Goal: Find specific page/section: Find specific page/section

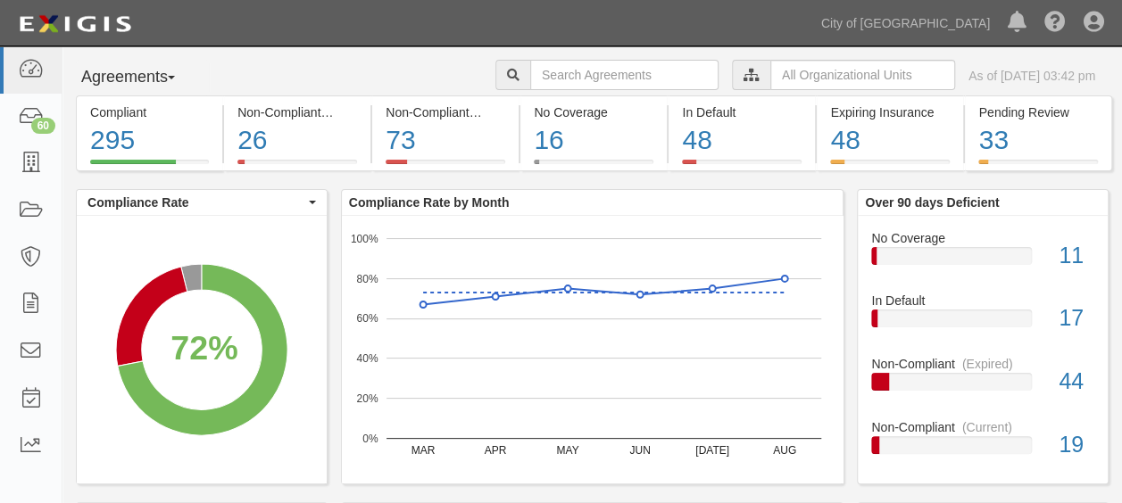
click at [818, 72] on input "text" at bounding box center [862, 75] width 185 height 30
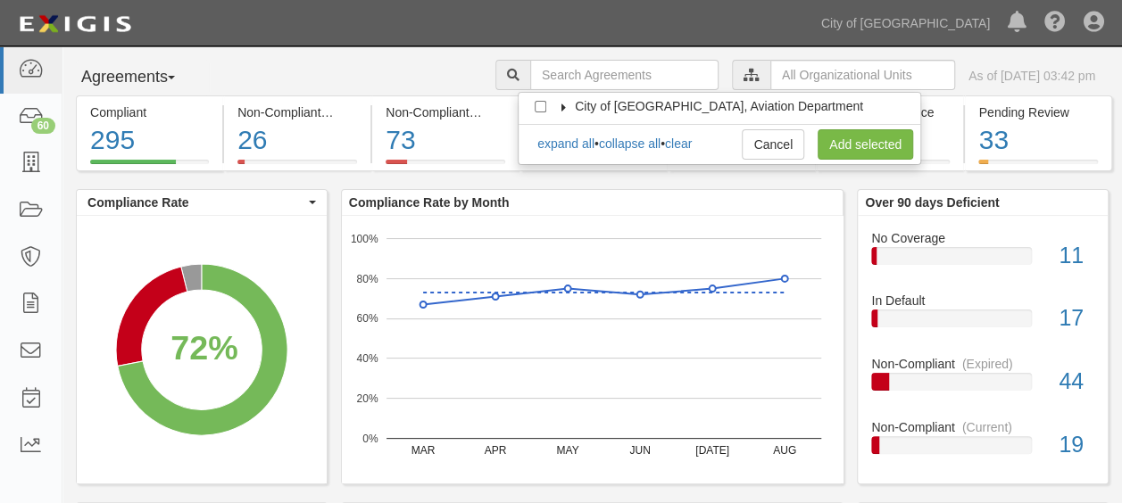
click at [562, 107] on icon at bounding box center [564, 108] width 12 height 8
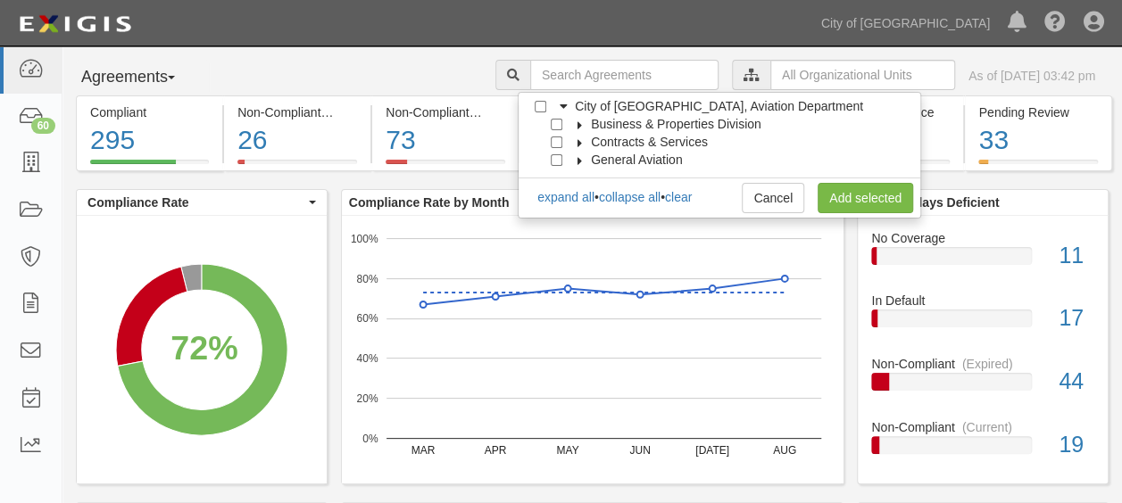
click at [578, 123] on icon at bounding box center [580, 125] width 12 height 8
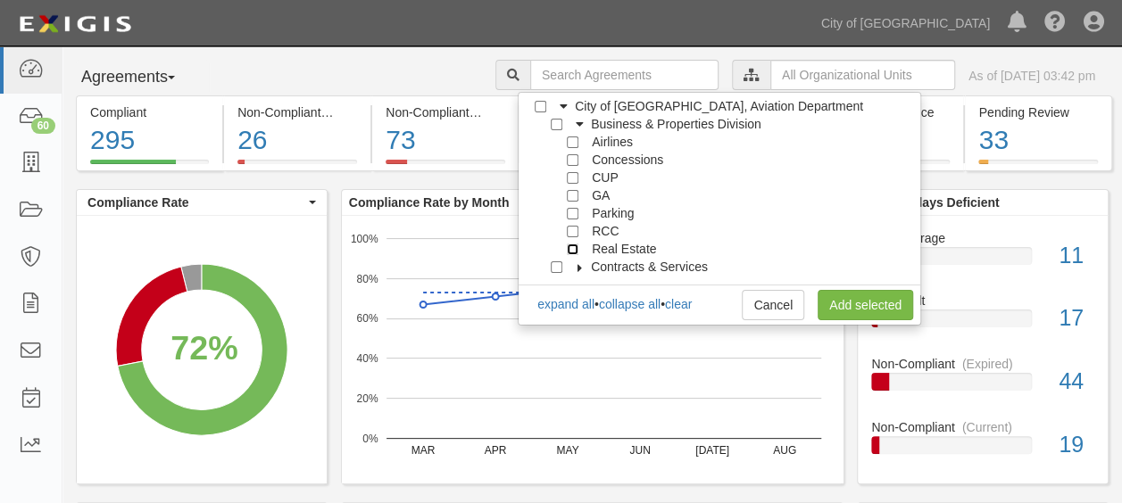
click at [570, 247] on input "Real Estate" at bounding box center [573, 250] width 12 height 12
checkbox input "true"
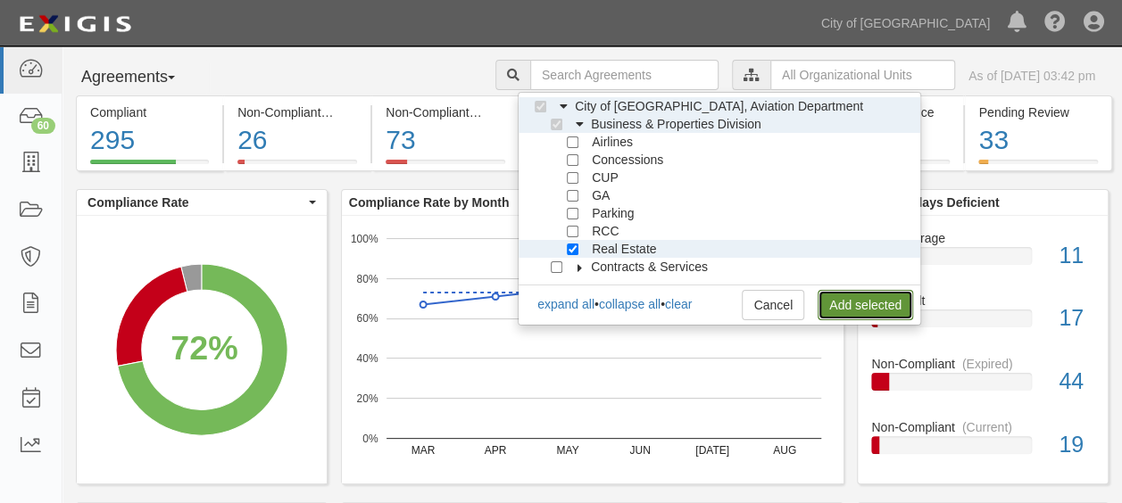
click at [886, 306] on link "Add selected" at bounding box center [866, 305] width 96 height 30
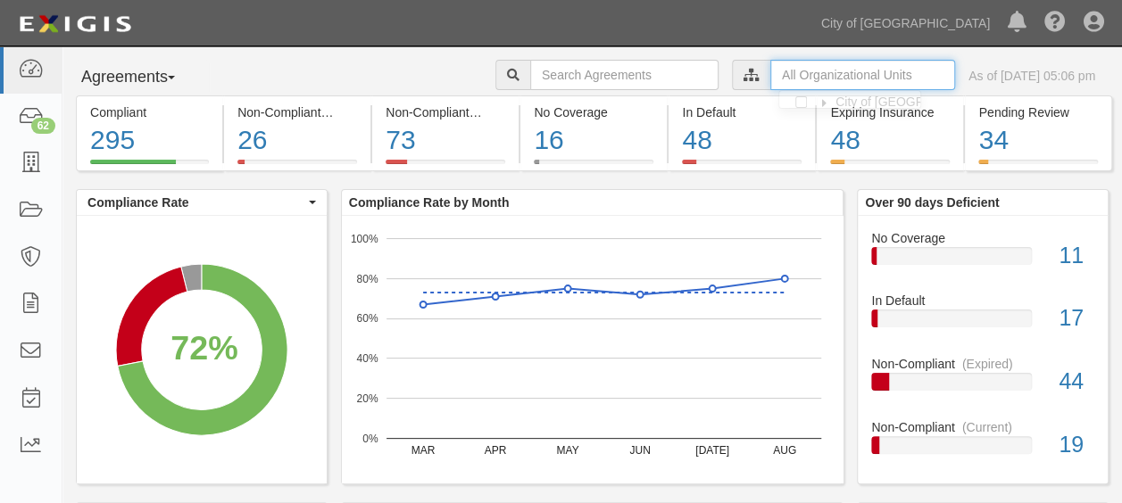
click at [811, 83] on input "text" at bounding box center [862, 75] width 185 height 30
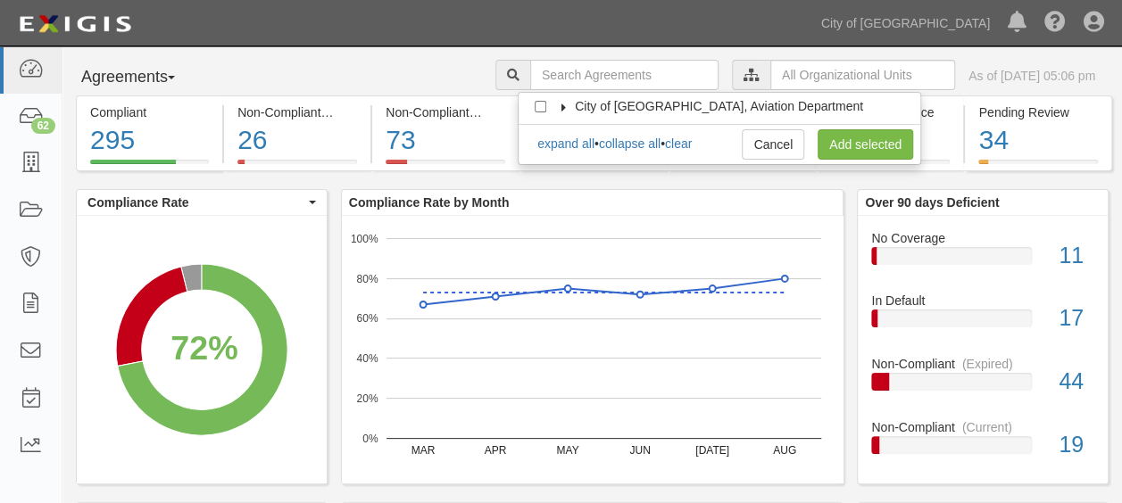
click at [562, 110] on icon at bounding box center [564, 108] width 12 height 8
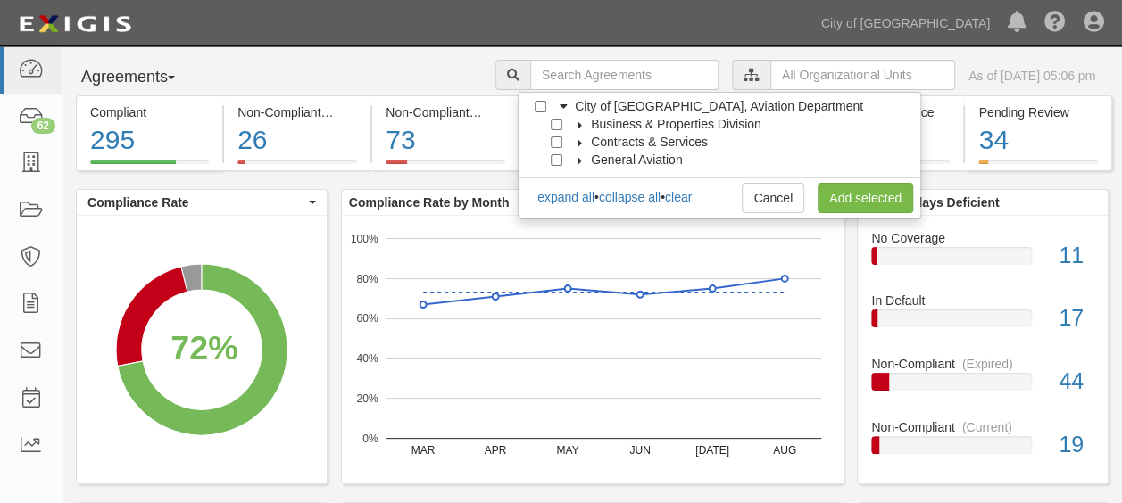
click at [580, 123] on icon at bounding box center [580, 125] width 12 height 8
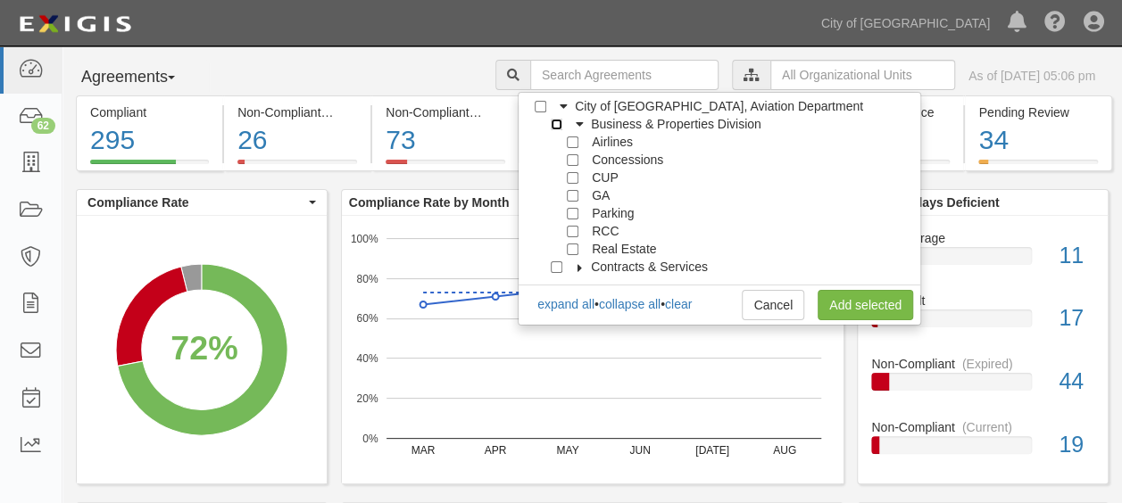
click at [557, 121] on input "Business & Properties Division" at bounding box center [557, 125] width 12 height 12
checkbox input "true"
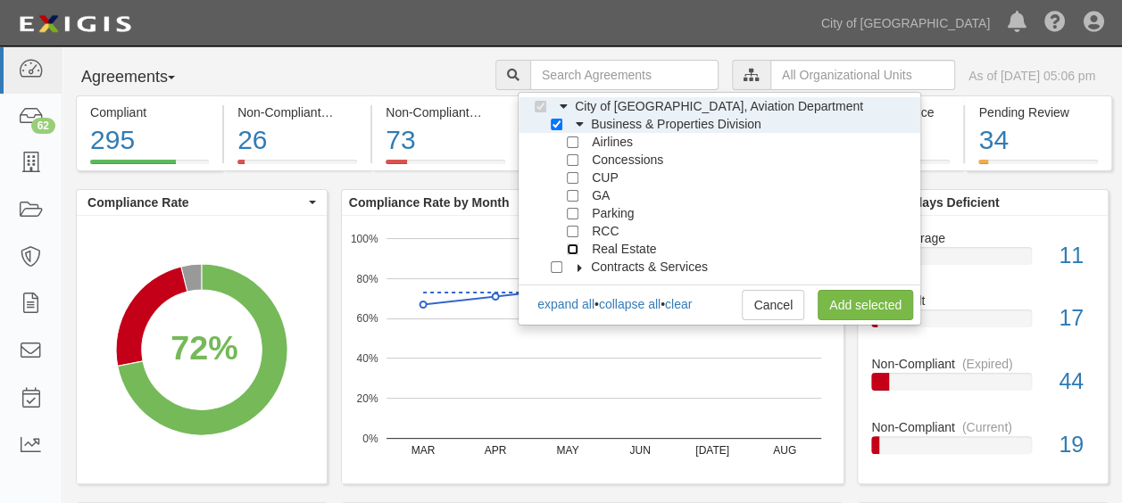
click at [568, 248] on input "Real Estate" at bounding box center [573, 250] width 12 height 12
checkbox input "true"
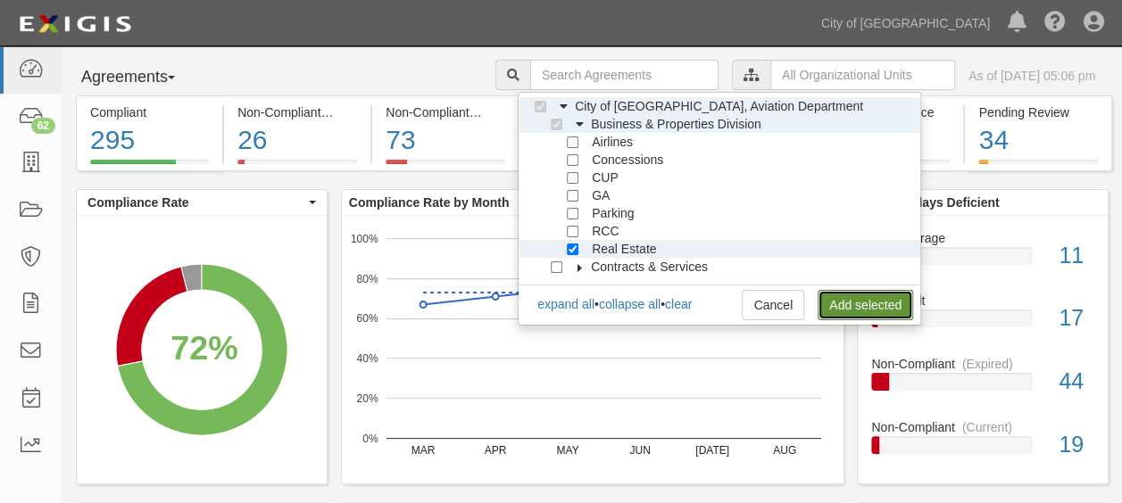
click at [840, 312] on link "Add selected" at bounding box center [866, 305] width 96 height 30
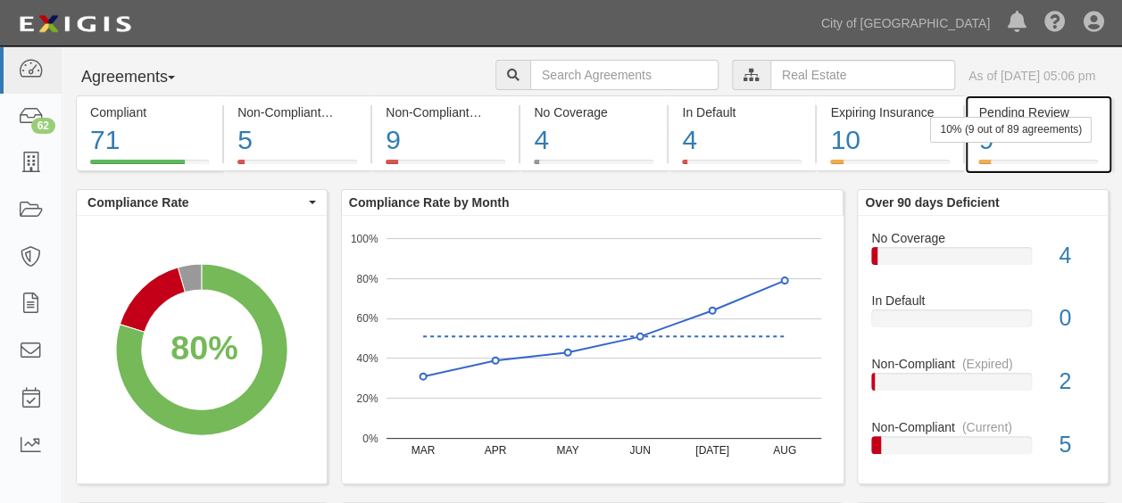
click at [1053, 140] on div "10% (9 out of 89 agreements)" at bounding box center [1011, 130] width 162 height 26
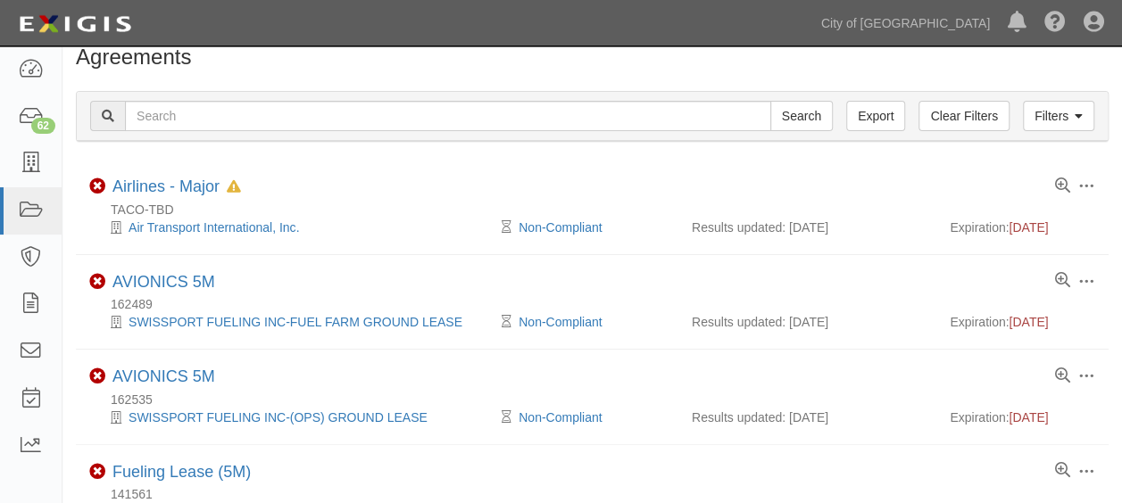
scroll to position [10, 0]
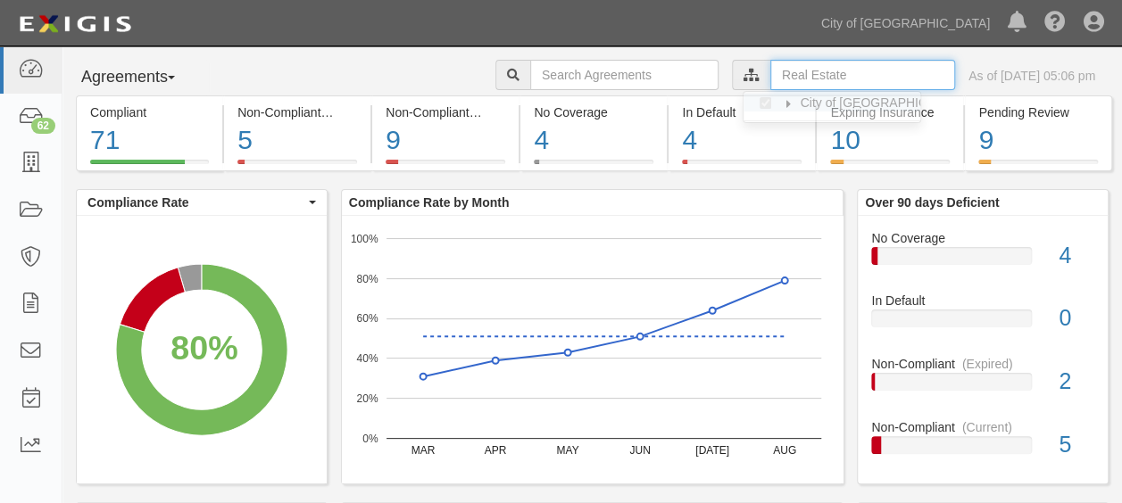
click at [793, 75] on input "text" at bounding box center [862, 75] width 185 height 30
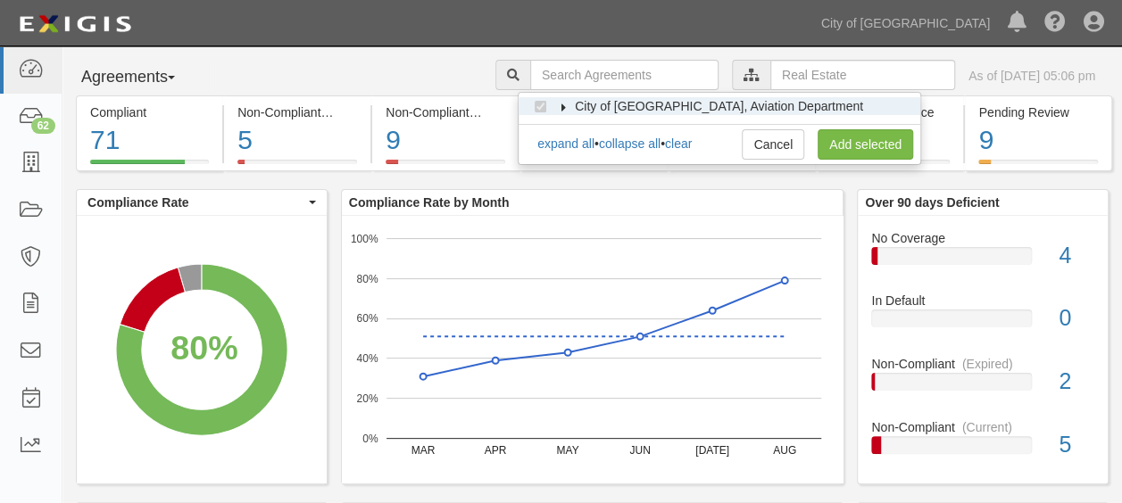
click at [559, 109] on icon at bounding box center [564, 108] width 12 height 8
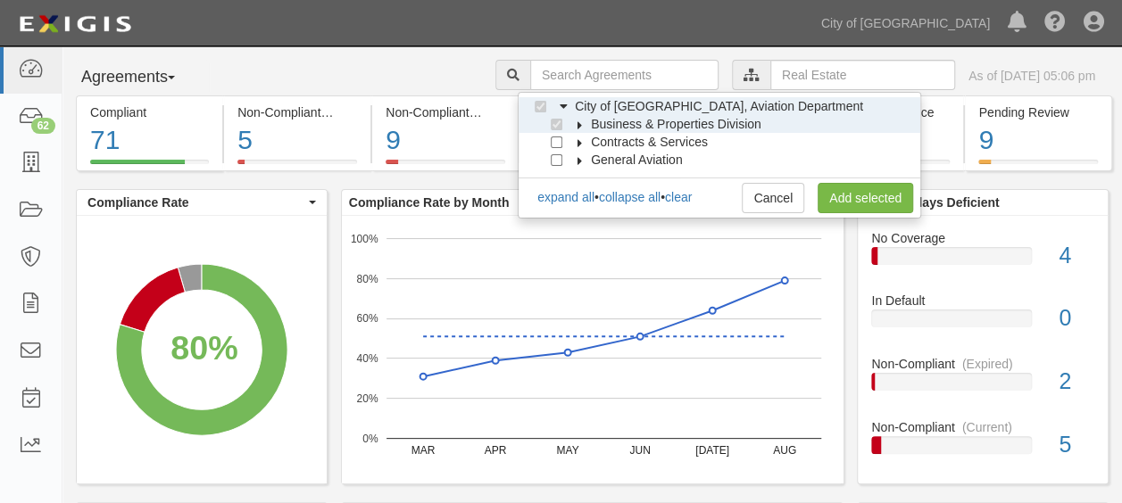
click at [578, 123] on icon at bounding box center [580, 125] width 12 height 8
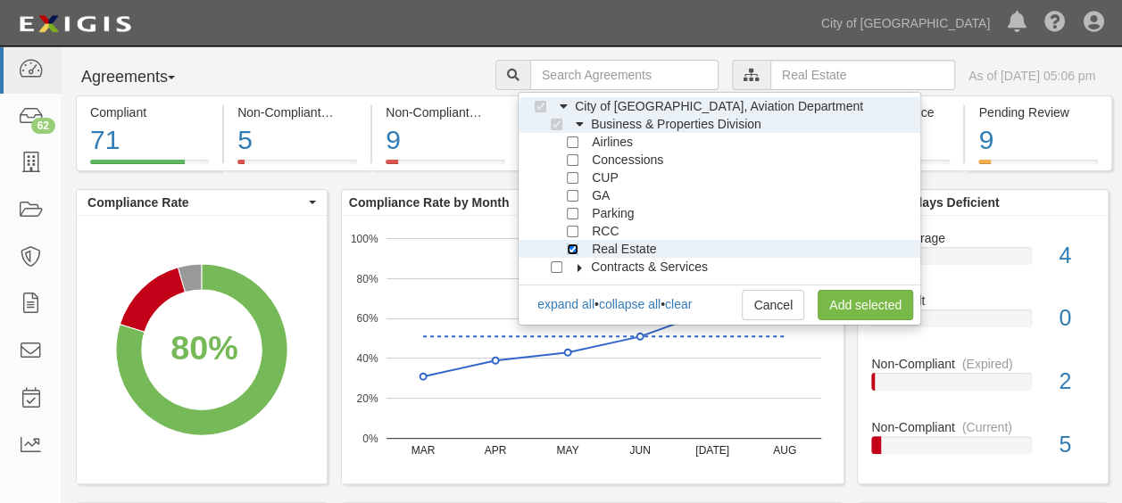
click at [571, 246] on input "Real Estate" at bounding box center [573, 250] width 12 height 12
checkbox input "false"
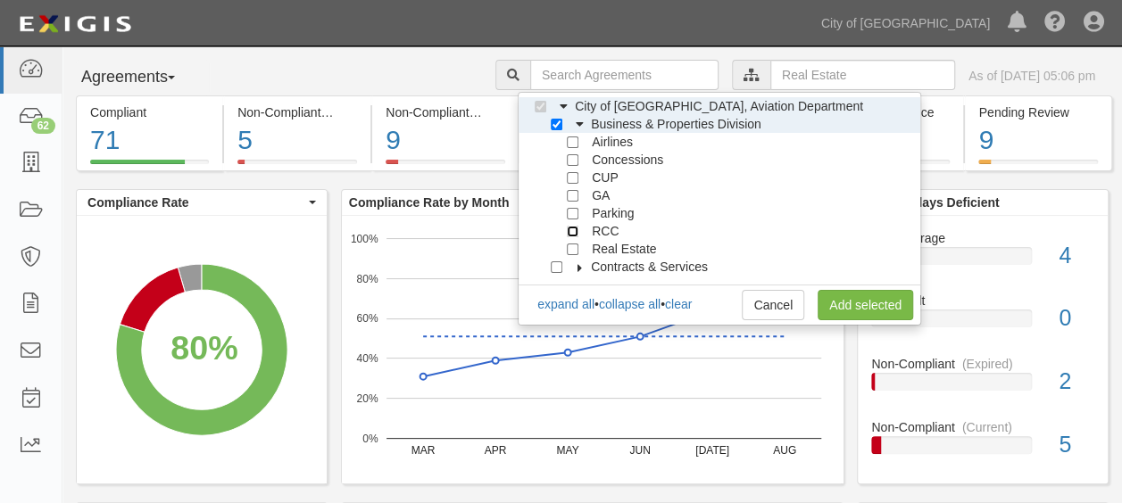
click at [572, 226] on input "RCC" at bounding box center [573, 232] width 12 height 12
checkbox input "true"
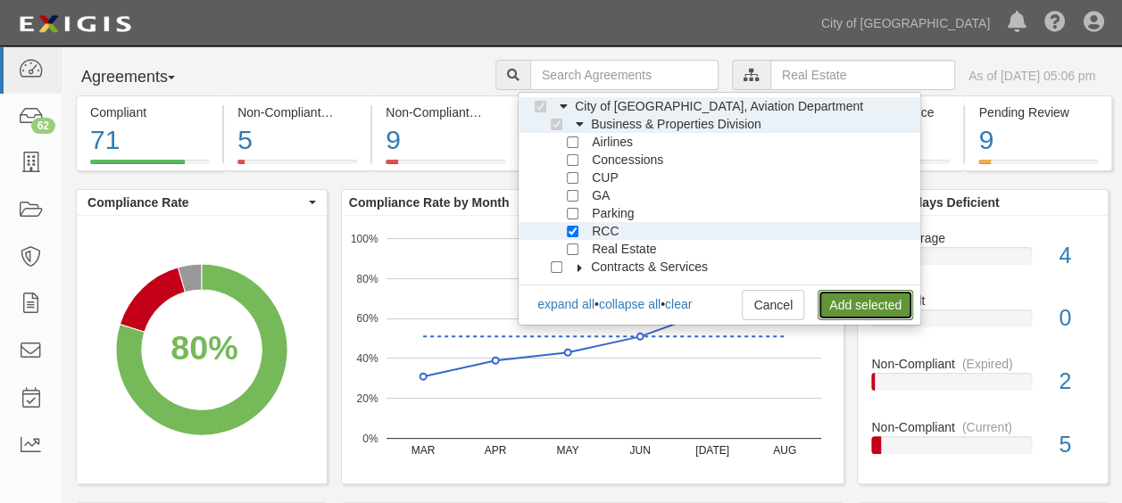
click at [879, 308] on link "Add selected" at bounding box center [866, 305] width 96 height 30
